Goal: Information Seeking & Learning: Learn about a topic

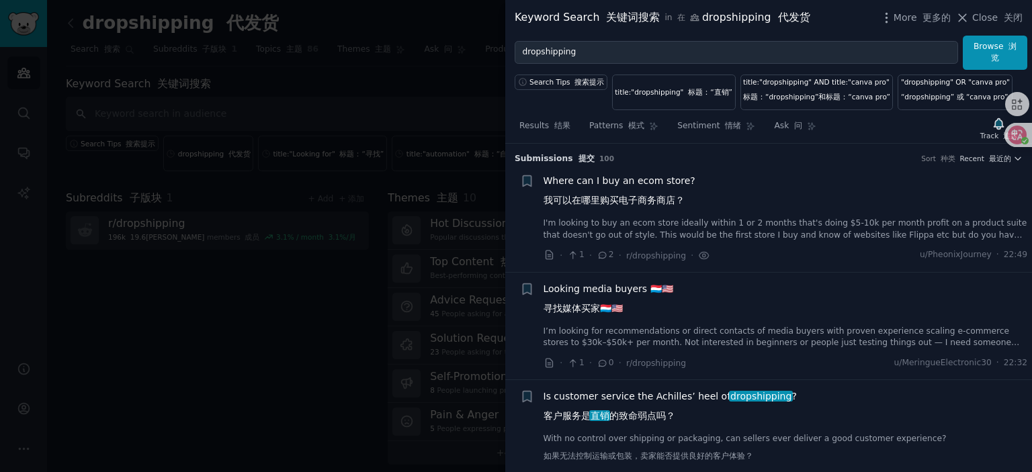
scroll to position [1148, 0]
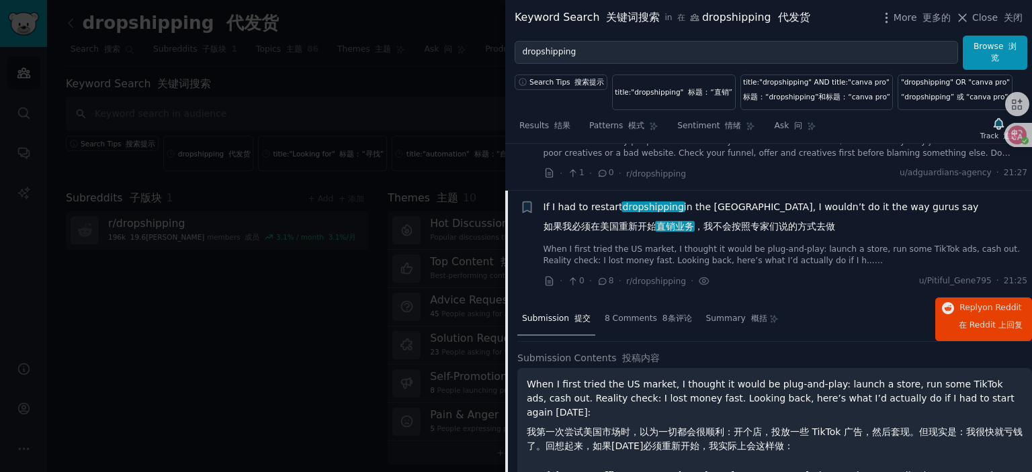
click at [292, 335] on div at bounding box center [516, 236] width 1032 height 472
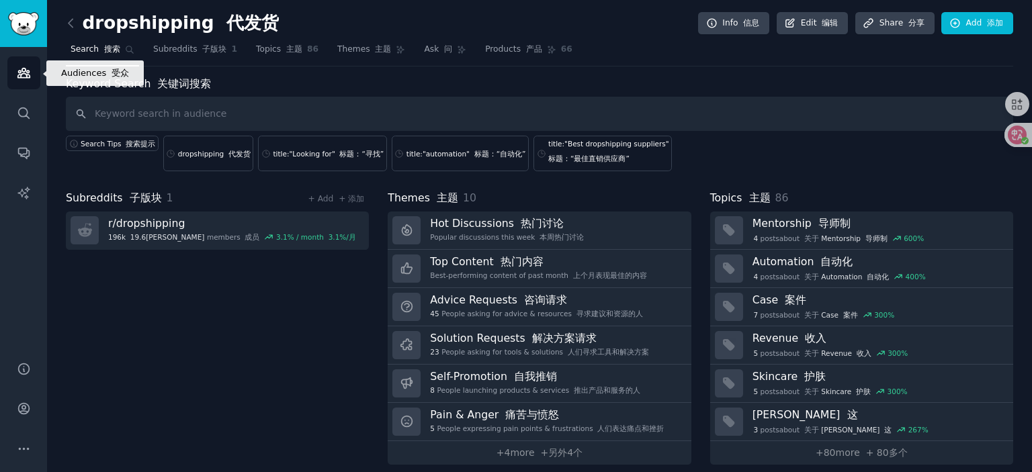
click at [26, 73] on icon "Sidebar" at bounding box center [24, 73] width 14 height 14
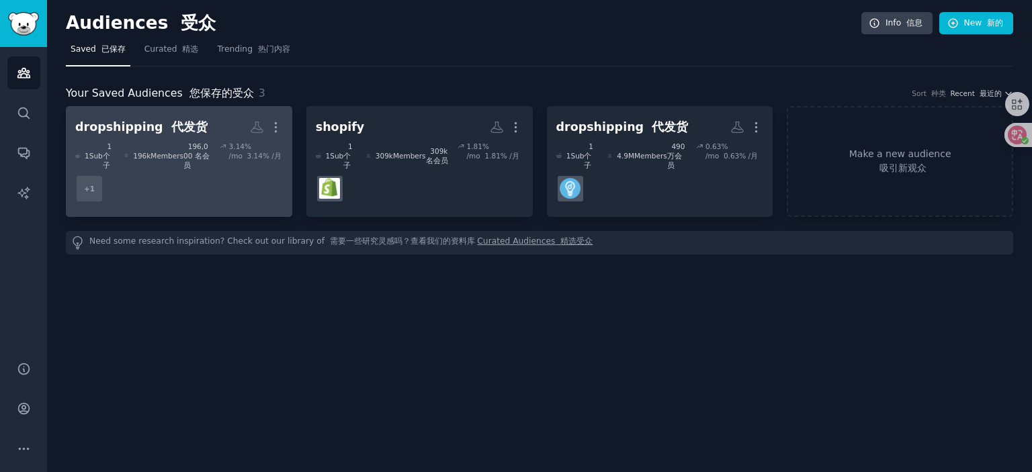
click at [198, 177] on dd "+ 1" at bounding box center [179, 189] width 208 height 38
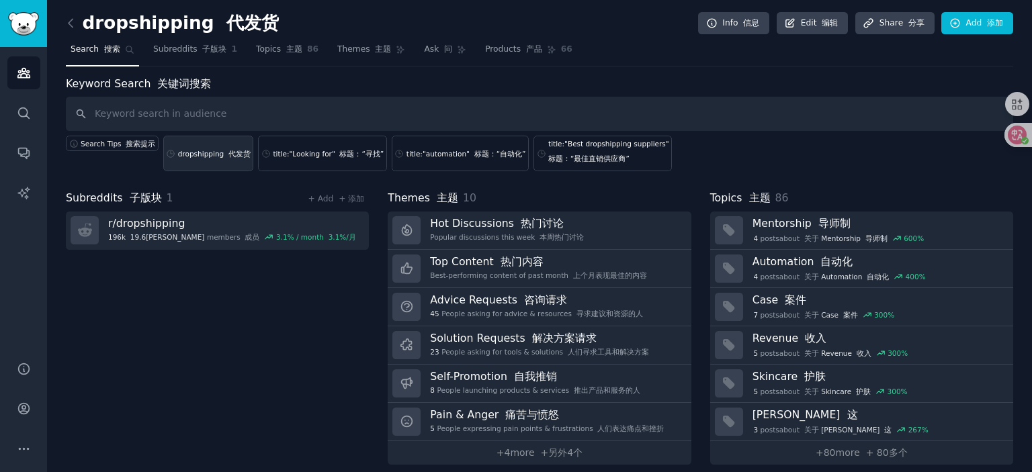
click at [201, 154] on div "dropshipping 代发货" at bounding box center [214, 153] width 73 height 9
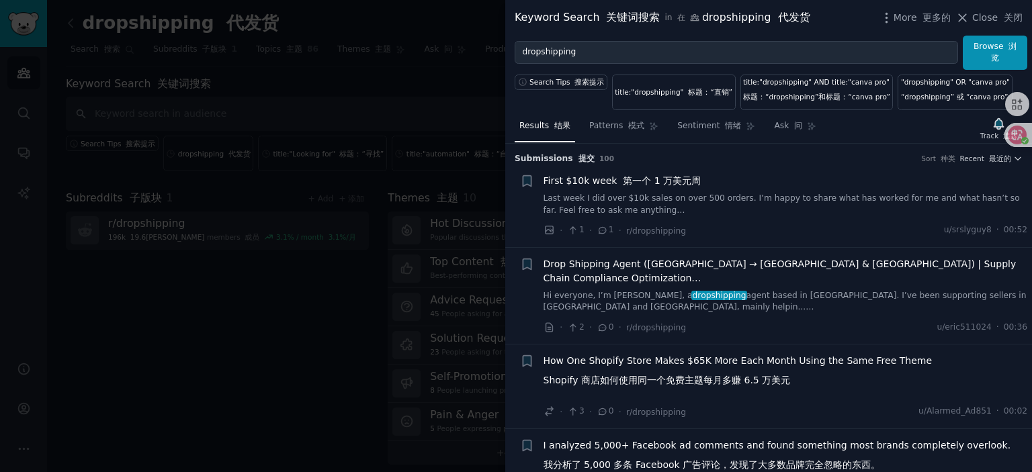
click at [641, 181] on font "第一个 1 万美元周" at bounding box center [662, 180] width 78 height 11
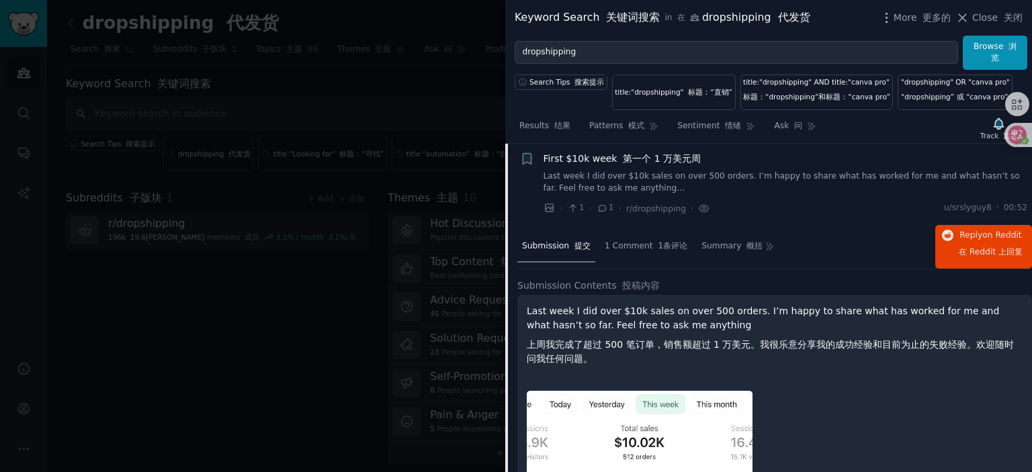
scroll to position [21, 0]
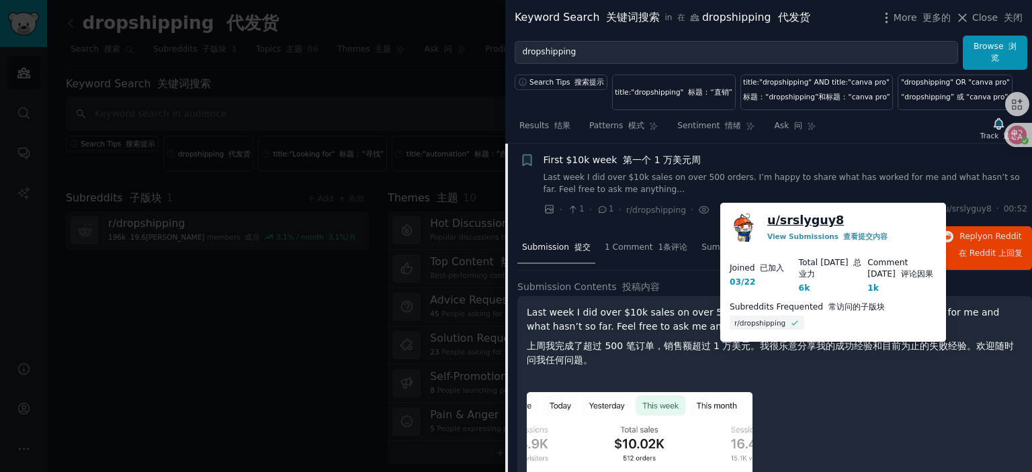
click at [799, 214] on link "u/ srslyguy8" at bounding box center [805, 220] width 77 height 17
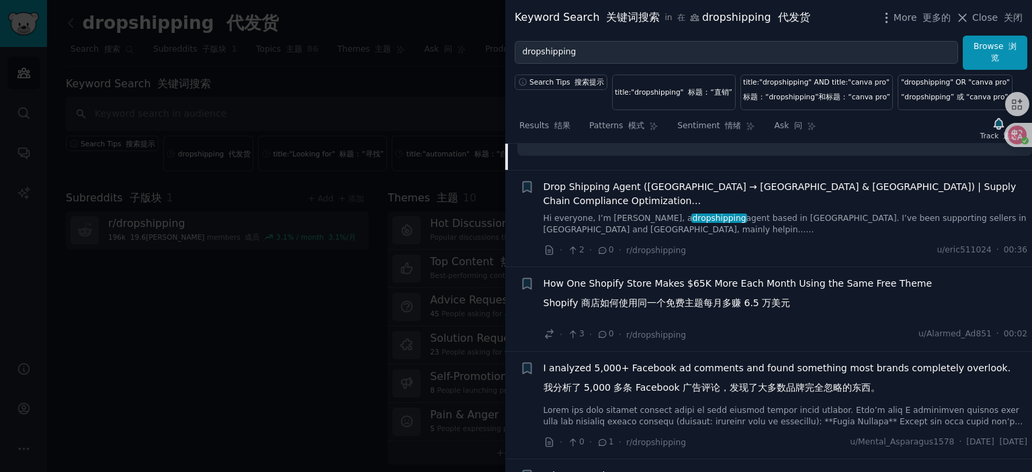
scroll to position [538, 0]
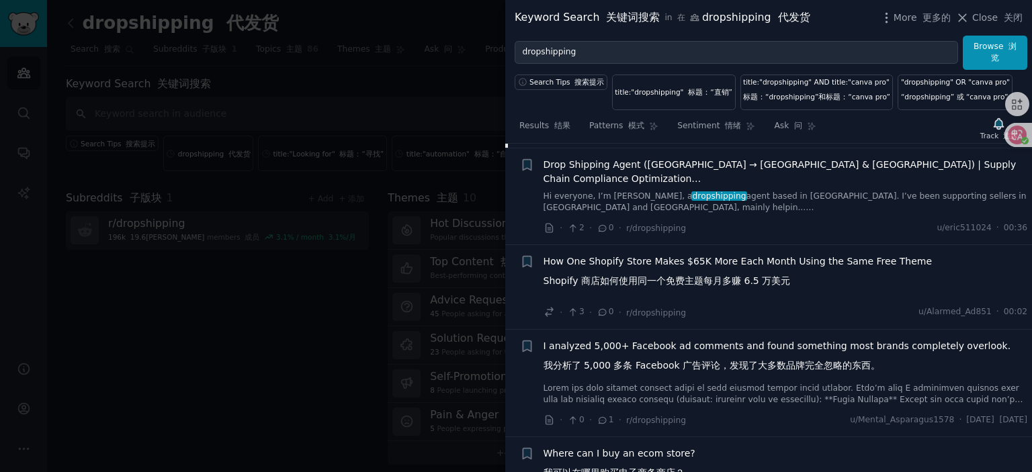
click at [676, 270] on span "How One Shopify Store Makes $65K More Each Month Using the Same Free Theme Shop…" at bounding box center [738, 274] width 389 height 39
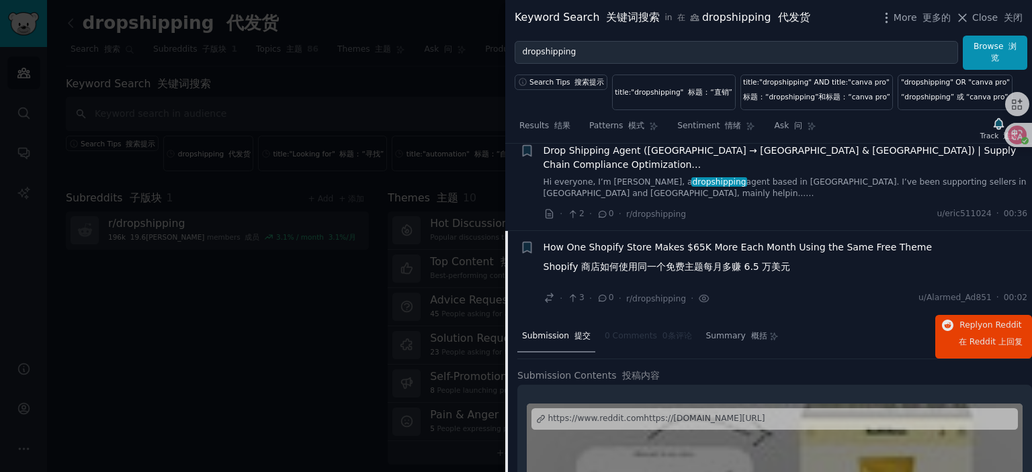
scroll to position [144, 0]
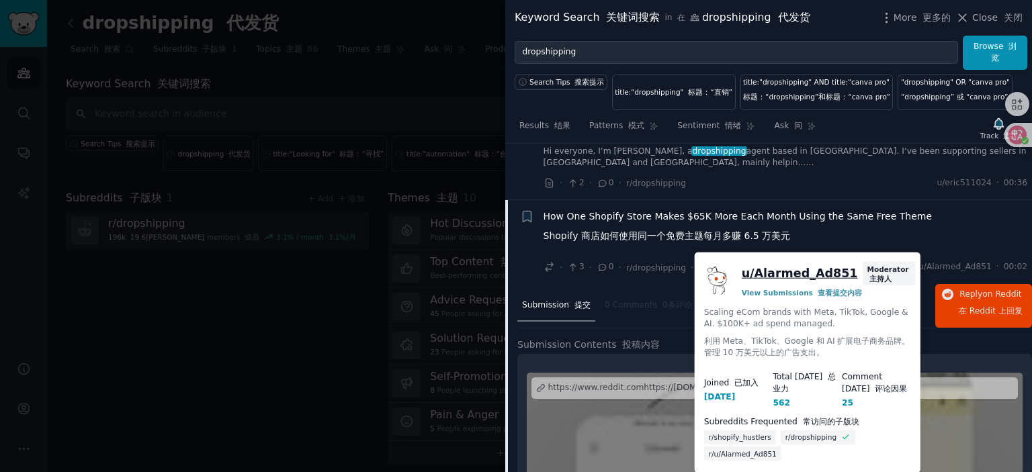
click at [812, 275] on link "u/ Alarmed_Ad851" at bounding box center [800, 273] width 116 height 17
